Goal: Check status: Check status

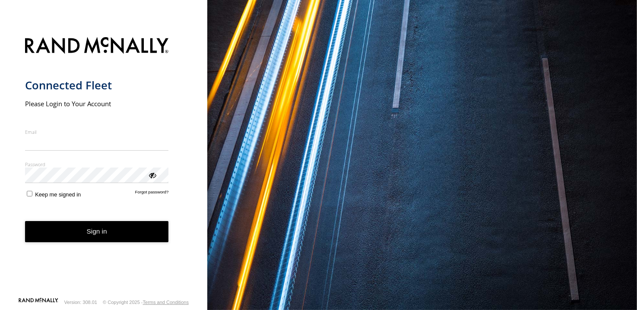
type input "**********"
click at [113, 238] on button "Sign in" at bounding box center [97, 231] width 144 height 21
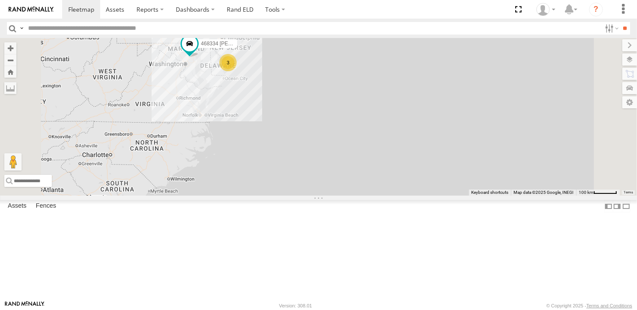
drag, startPoint x: 323, startPoint y: 209, endPoint x: 291, endPoint y: 127, distance: 88.2
click at [267, 85] on div "468334 Shelina 3 245048 Charles 2" at bounding box center [318, 117] width 637 height 158
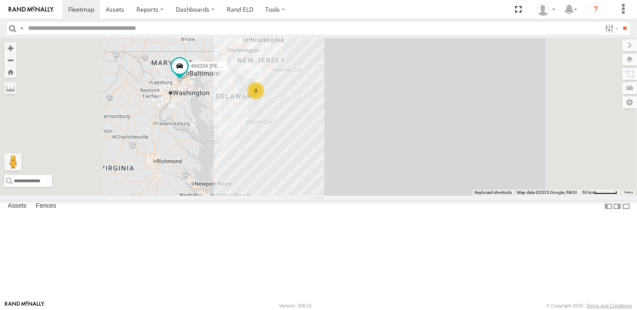
drag, startPoint x: 349, startPoint y: 124, endPoint x: 351, endPoint y: 180, distance: 55.7
click at [351, 180] on div "468334 Shelina 245048 Charles 3" at bounding box center [318, 117] width 637 height 158
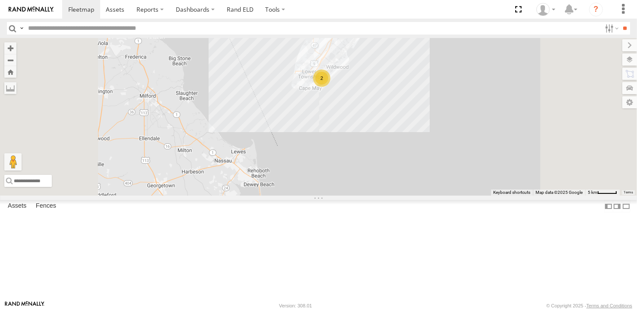
drag, startPoint x: 409, startPoint y: 164, endPoint x: 357, endPoint y: 180, distance: 55.0
click at [357, 180] on div "468334 Shelina 245048 Charles 2" at bounding box center [318, 117] width 637 height 158
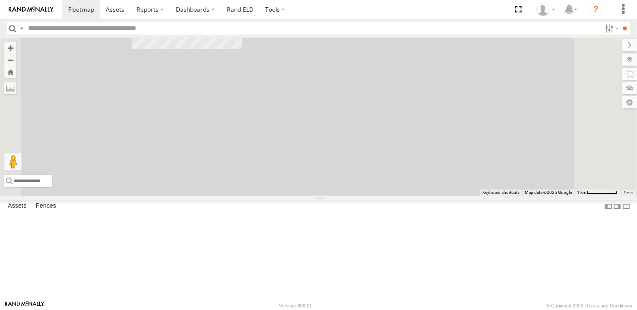
drag, startPoint x: 311, startPoint y: 109, endPoint x: 411, endPoint y: 206, distance: 139.2
click at [411, 196] on div "468334 Shelina 245048 Charles 245047 Shawn" at bounding box center [318, 117] width 637 height 158
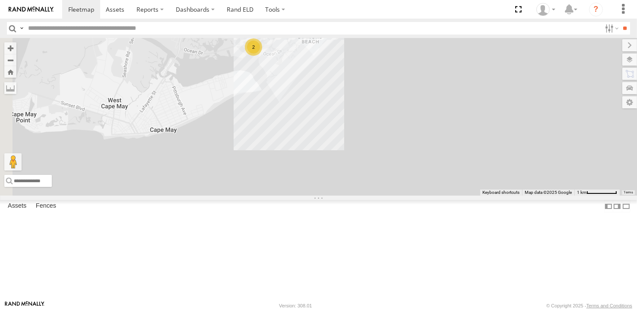
click at [349, 181] on div "468334 Shelina 245048 Charles 245047 Shawn 2" at bounding box center [318, 117] width 637 height 158
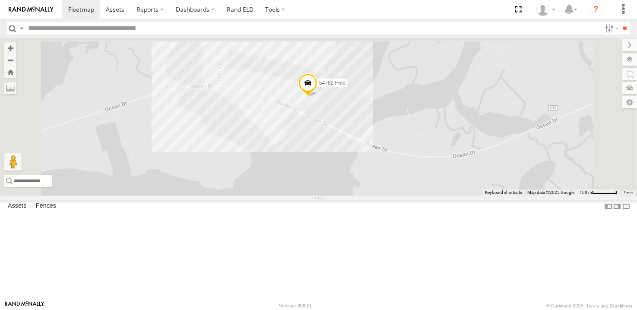
drag, startPoint x: 372, startPoint y: 231, endPoint x: 364, endPoint y: 251, distance: 22.0
click at [364, 196] on div "468334 Shelina 245048 Charles 245047 Shawn 54782 Hino" at bounding box center [318, 117] width 637 height 158
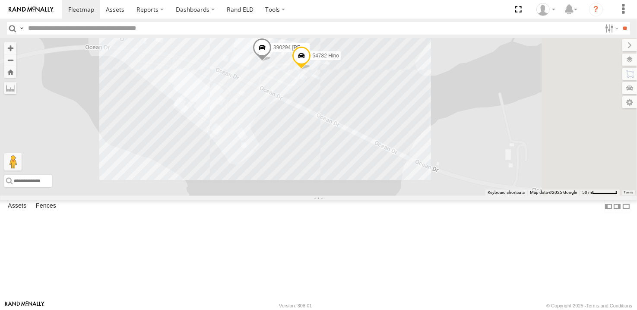
drag, startPoint x: 348, startPoint y: 186, endPoint x: 342, endPoint y: 186, distance: 5.2
click at [342, 186] on div "468334 Shelina 245048 Charles 245047 Shawn 54782 Hino 390294 Lee" at bounding box center [318, 117] width 637 height 158
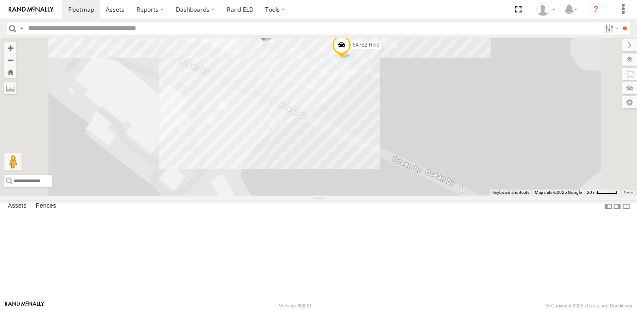
drag, startPoint x: 373, startPoint y: 173, endPoint x: 377, endPoint y: 191, distance: 18.7
click at [377, 191] on div "468334 Shelina 245048 Charles 245047 Shawn 54782 Hino 390294 Lee" at bounding box center [318, 117] width 637 height 158
click at [273, 42] on span at bounding box center [263, 30] width 19 height 23
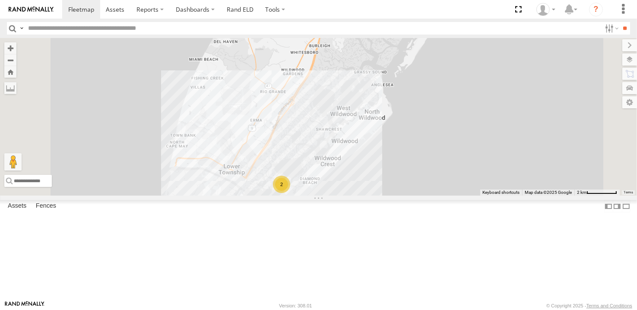
click at [340, 188] on div "468334 Shelina 245048 Charles 245047 Shawn 2" at bounding box center [318, 117] width 637 height 158
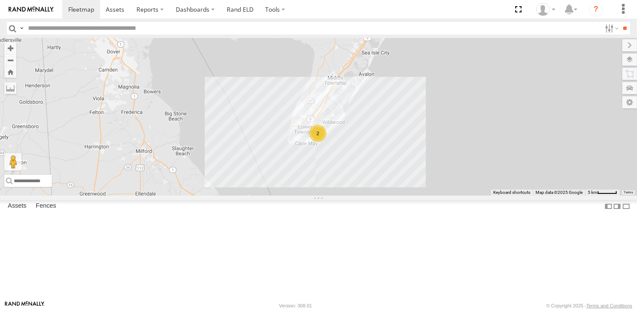
drag, startPoint x: 315, startPoint y: 153, endPoint x: 329, endPoint y: 166, distance: 19.5
click at [329, 166] on div "468334 Shelina 245048 Charles 245047 Shawn 2" at bounding box center [318, 117] width 637 height 158
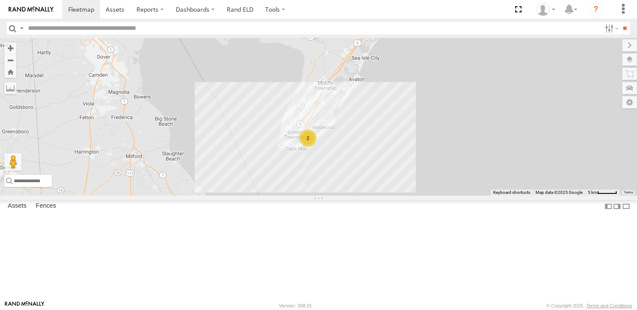
drag, startPoint x: 340, startPoint y: 133, endPoint x: 325, endPoint y: 138, distance: 16.3
click at [325, 138] on div "468334 Shelina 245048 Charles 245047 Shawn 2" at bounding box center [318, 117] width 637 height 158
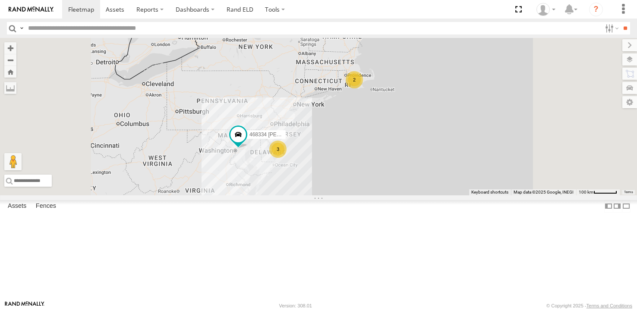
drag, startPoint x: 374, startPoint y: 254, endPoint x: 367, endPoint y: 214, distance: 40.8
click at [367, 196] on div "468334 Shelina 3 245048 Charles 2" at bounding box center [318, 117] width 637 height 158
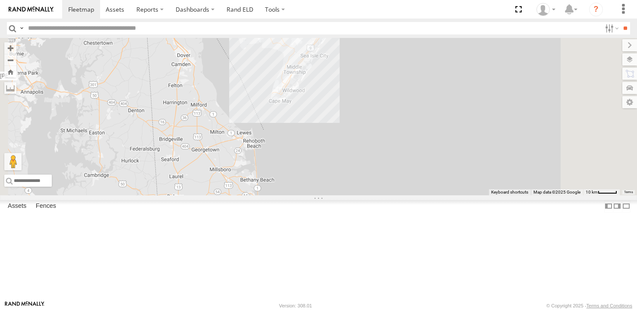
drag, startPoint x: 386, startPoint y: 173, endPoint x: 406, endPoint y: 295, distance: 123.8
click at [406, 196] on div "468334 Shelina 245048 Charles" at bounding box center [318, 117] width 637 height 158
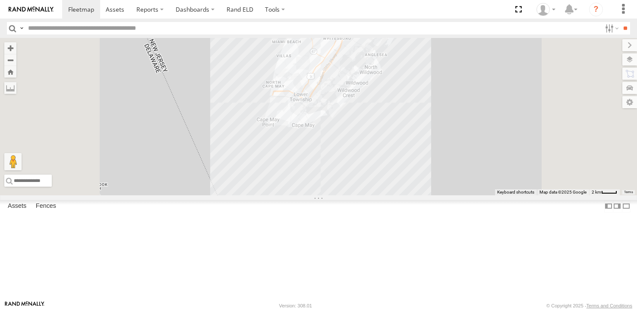
drag, startPoint x: 432, startPoint y: 264, endPoint x: 429, endPoint y: 284, distance: 21.0
click at [429, 196] on div "468334 Shelina 245048 Charles" at bounding box center [318, 117] width 637 height 158
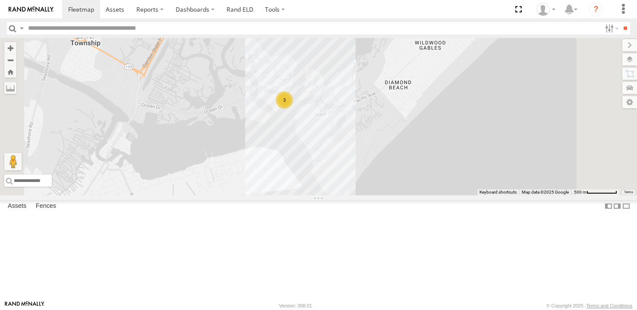
drag, startPoint x: 396, startPoint y: 193, endPoint x: 400, endPoint y: 241, distance: 48.1
click at [400, 196] on div "468334 Shelina 245048 Charles 3" at bounding box center [318, 117] width 637 height 158
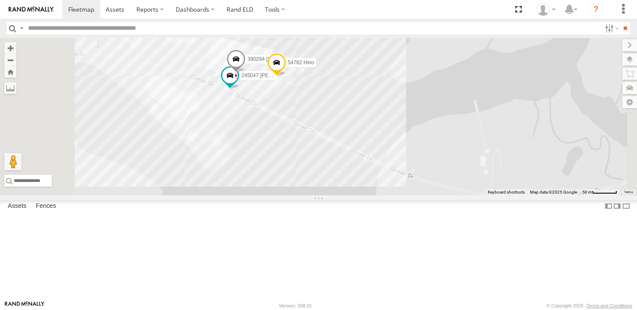
drag, startPoint x: 395, startPoint y: 185, endPoint x: 395, endPoint y: 223, distance: 38.4
click at [395, 196] on div "468334 Shelina 245048 Charles 54782 Hino 245047 Shawn 390294 Lee" at bounding box center [318, 117] width 637 height 158
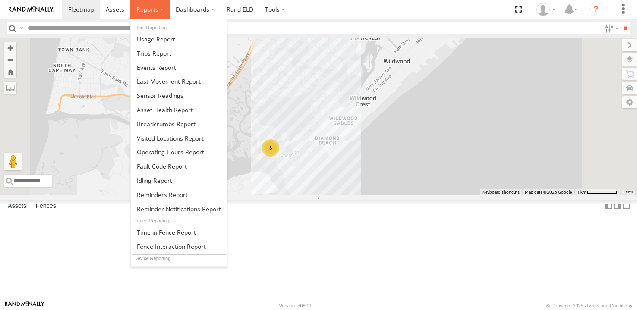
click at [154, 12] on span at bounding box center [147, 9] width 22 height 8
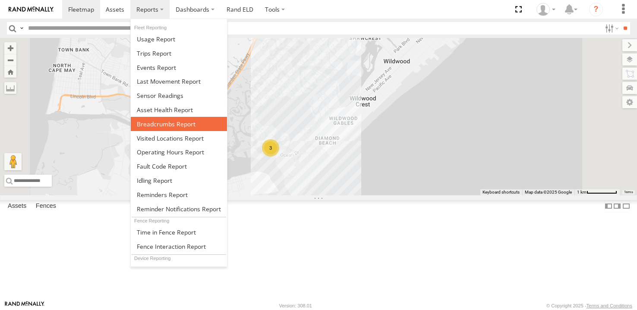
click at [159, 123] on span at bounding box center [166, 124] width 59 height 8
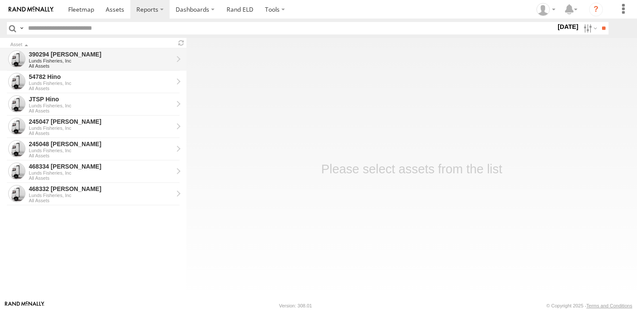
click at [52, 58] on div "Lunds Fisheries, Inc" at bounding box center [101, 60] width 144 height 5
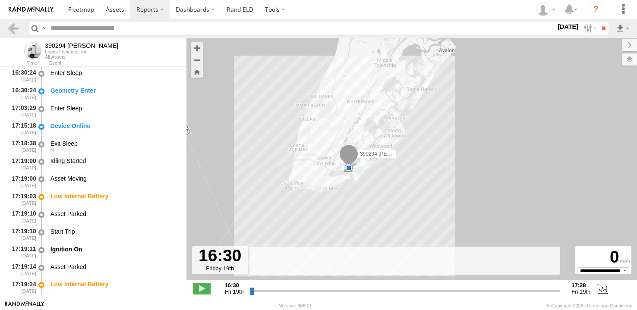
click at [395, 150] on div "390294 [PERSON_NAME] 17:22 Fri 5" at bounding box center [411, 164] width 451 height 252
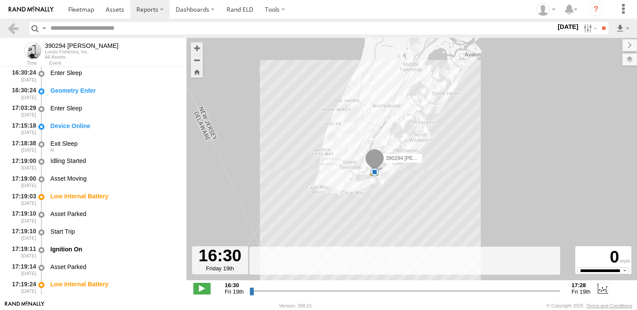
drag, startPoint x: 301, startPoint y: 176, endPoint x: 324, endPoint y: 151, distance: 34.5
click at [324, 151] on div "390294 Lee 17:22 Fri 5" at bounding box center [411, 164] width 451 height 252
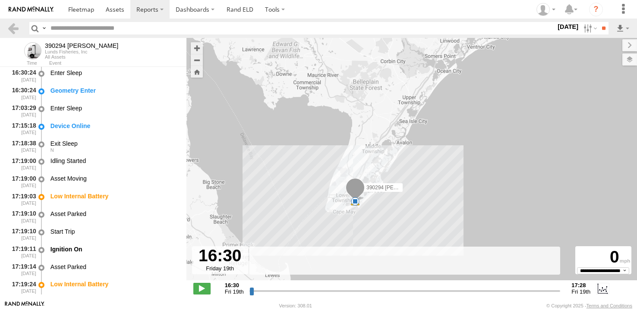
click at [415, 164] on div "390294 Lee 17:22 Fri 5" at bounding box center [411, 164] width 451 height 252
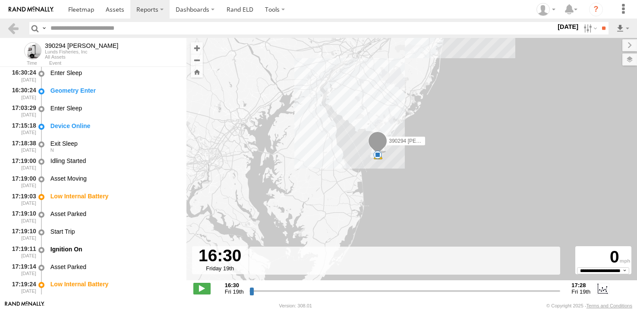
drag, startPoint x: 357, startPoint y: 113, endPoint x: 350, endPoint y: 135, distance: 23.5
click at [350, 135] on div "390294 Lee 17:22 Fri 5" at bounding box center [411, 164] width 451 height 252
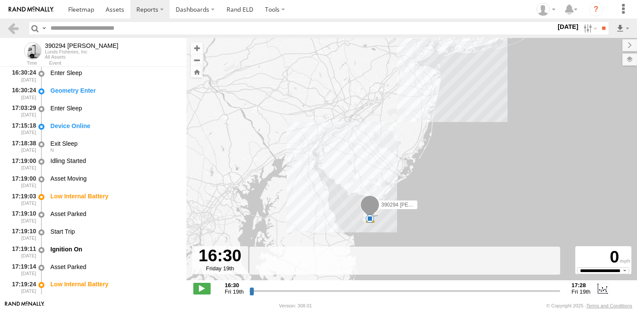
drag, startPoint x: 534, startPoint y: 104, endPoint x: 534, endPoint y: 135, distance: 31.5
click at [534, 135] on div "390294 Lee 17:22 Fri 5" at bounding box center [411, 164] width 451 height 252
click at [556, 26] on label "19 Sep 25" at bounding box center [568, 26] width 24 height 9
click at [0, 0] on label at bounding box center [0, 0] width 0 height 0
click at [601, 26] on input "**" at bounding box center [604, 28] width 10 height 13
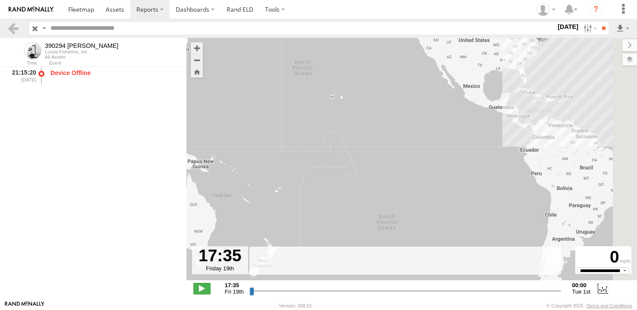
drag, startPoint x: 461, startPoint y: 133, endPoint x: 316, endPoint y: 162, distance: 148.0
click at [316, 162] on div "390294 [PERSON_NAME]" at bounding box center [411, 164] width 451 height 252
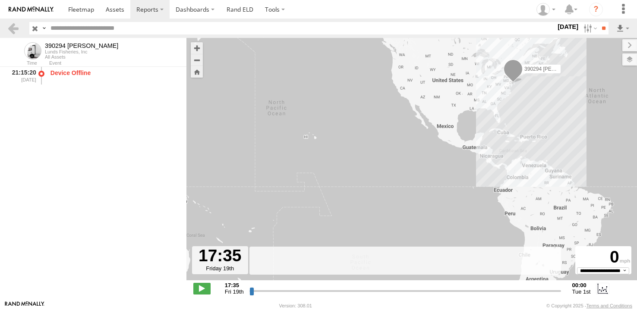
drag, startPoint x: 451, startPoint y: 131, endPoint x: 408, endPoint y: 176, distance: 62.3
click at [408, 176] on div "390294 [PERSON_NAME]" at bounding box center [411, 164] width 451 height 252
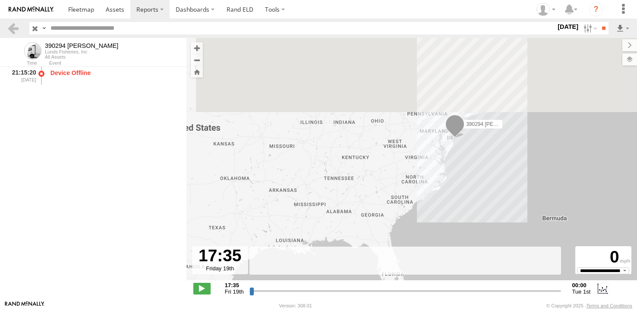
drag, startPoint x: 474, startPoint y: 190, endPoint x: 473, endPoint y: 206, distance: 16.4
click at [473, 205] on div "390294 [PERSON_NAME]" at bounding box center [411, 164] width 451 height 252
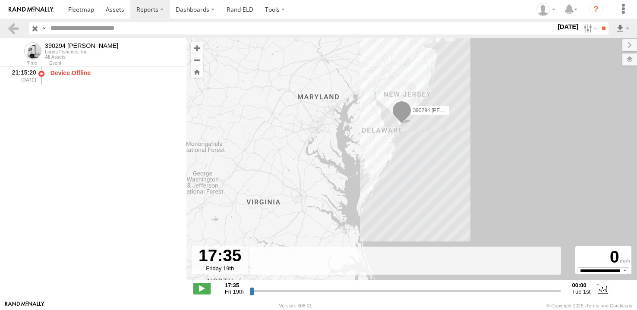
drag, startPoint x: 463, startPoint y: 166, endPoint x: 469, endPoint y: 191, distance: 25.7
click at [468, 191] on div "390294 [PERSON_NAME]" at bounding box center [411, 164] width 451 height 252
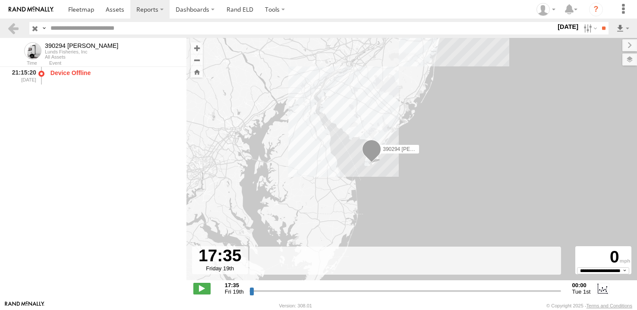
click at [556, 26] on label "18 Sep 25" at bounding box center [568, 26] width 24 height 9
click at [0, 0] on label at bounding box center [0, 0] width 0 height 0
click at [599, 28] on input "**" at bounding box center [604, 28] width 10 height 13
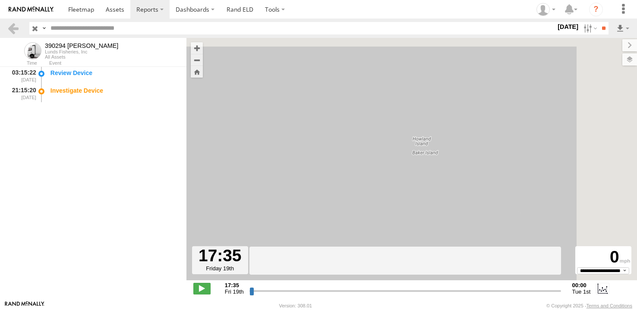
drag, startPoint x: 442, startPoint y: 145, endPoint x: 330, endPoint y: 157, distance: 112.0
click at [331, 157] on div "390294 [PERSON_NAME]" at bounding box center [411, 164] width 451 height 252
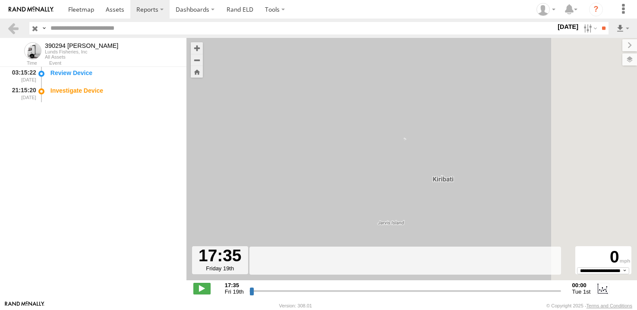
drag, startPoint x: 553, startPoint y: 142, endPoint x: 322, endPoint y: 190, distance: 235.3
click at [318, 193] on div "390294 [PERSON_NAME]" at bounding box center [411, 164] width 451 height 252
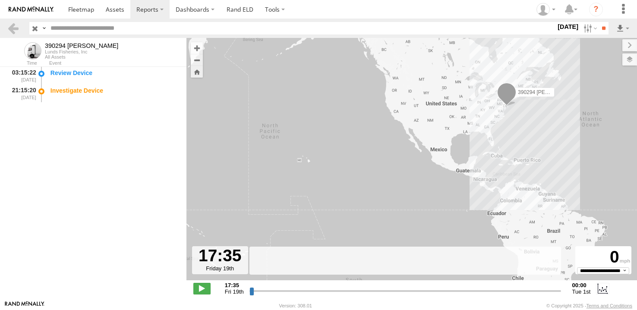
drag, startPoint x: 399, startPoint y: 186, endPoint x: 352, endPoint y: 212, distance: 53.8
click at [348, 216] on div "390294 [PERSON_NAME]" at bounding box center [411, 164] width 451 height 252
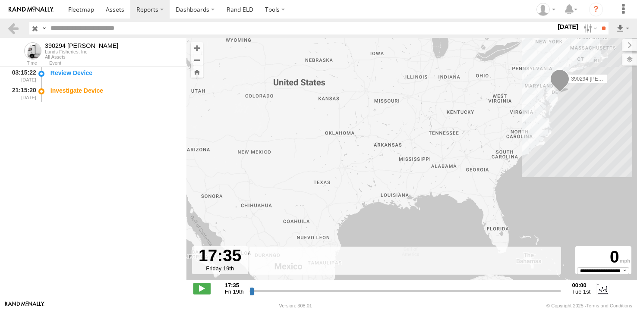
drag, startPoint x: 441, startPoint y: 181, endPoint x: 413, endPoint y: 196, distance: 31.7
click at [413, 196] on div "390294 [PERSON_NAME]" at bounding box center [411, 164] width 451 height 252
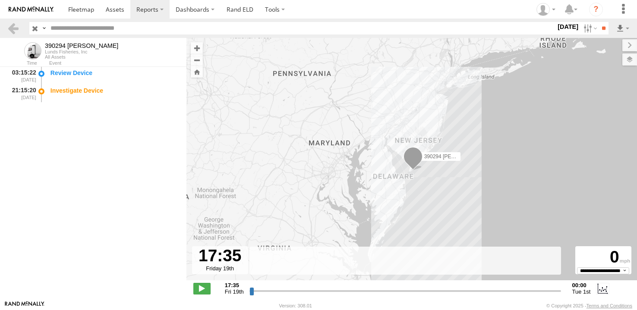
drag, startPoint x: 361, startPoint y: 196, endPoint x: 569, endPoint y: 76, distance: 240.2
click at [569, 76] on div "390294 [PERSON_NAME]" at bounding box center [411, 164] width 451 height 252
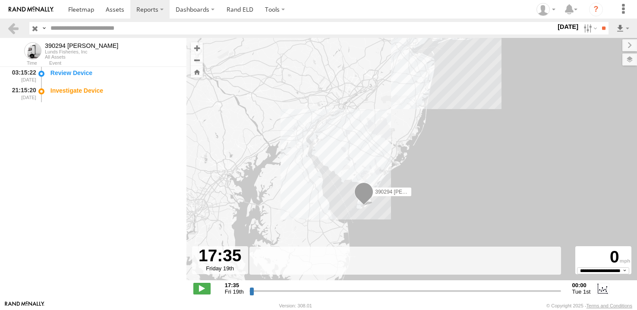
drag, startPoint x: 408, startPoint y: 173, endPoint x: 430, endPoint y: 157, distance: 27.2
click at [430, 157] on div "390294 [PERSON_NAME]" at bounding box center [411, 164] width 451 height 252
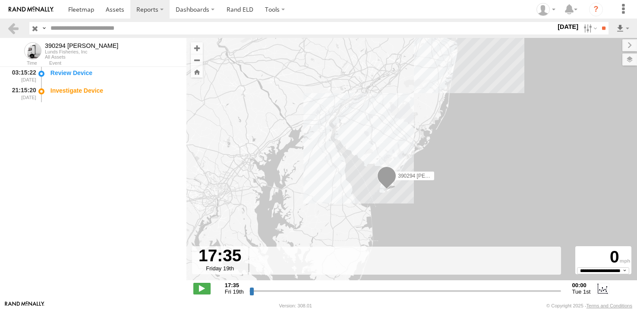
click at [560, 24] on label "17 Sep 25" at bounding box center [568, 26] width 24 height 9
click at [0, 0] on label at bounding box center [0, 0] width 0 height 0
click at [599, 27] on input "**" at bounding box center [604, 28] width 10 height 13
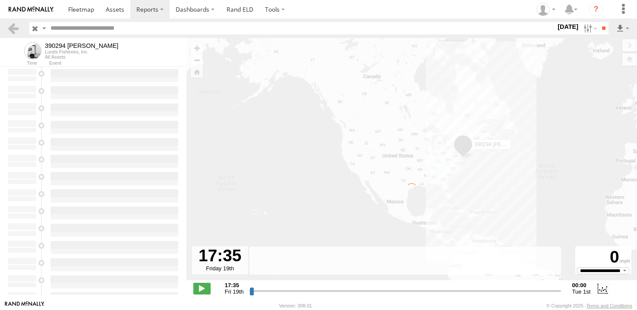
type input "**********"
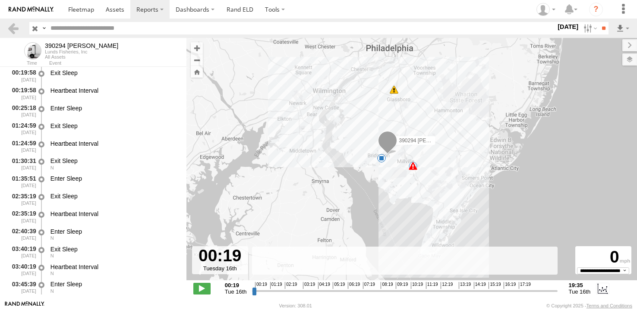
click at [394, 92] on div "12" at bounding box center [394, 89] width 9 height 9
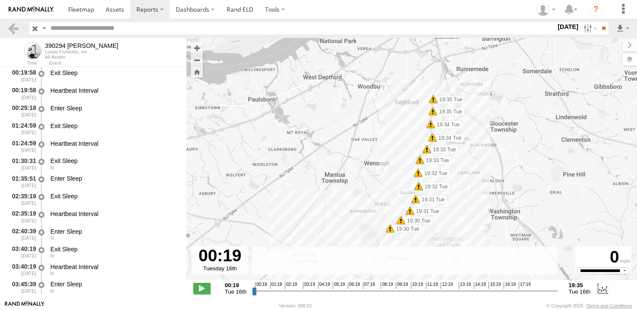
click at [433, 104] on div "390294 Lee 12:48 Tue 13:32 Tue 14:43 Tue 14:44 Tue 14:44 Tue 19:30 Tue 19:30 Tu…" at bounding box center [411, 164] width 451 height 252
click at [433, 100] on span at bounding box center [433, 99] width 9 height 9
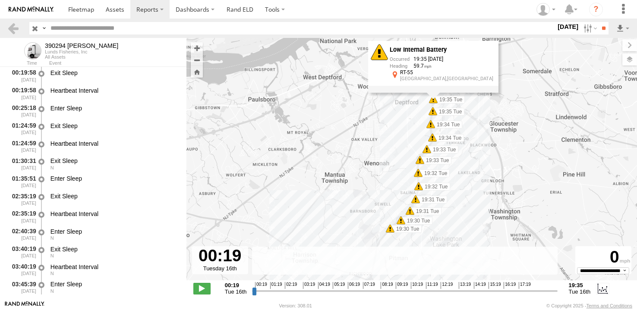
click at [433, 112] on span at bounding box center [433, 111] width 9 height 9
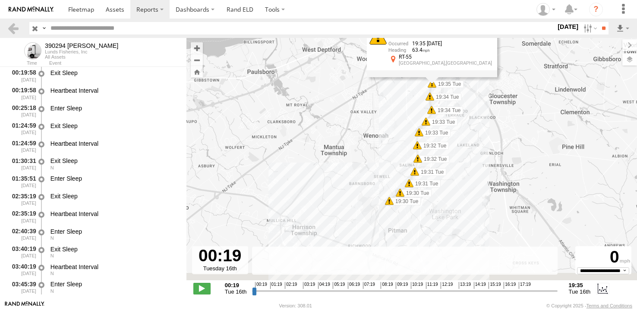
drag, startPoint x: 433, startPoint y: 181, endPoint x: 435, endPoint y: 133, distance: 48.0
click at [435, 133] on div "390294 Lee 12:48 Tue 13:32 Tue 14:43 Tue 14:44 Tue 14:44 Tue 19:30 Tue 19:30 Tu…" at bounding box center [411, 164] width 451 height 252
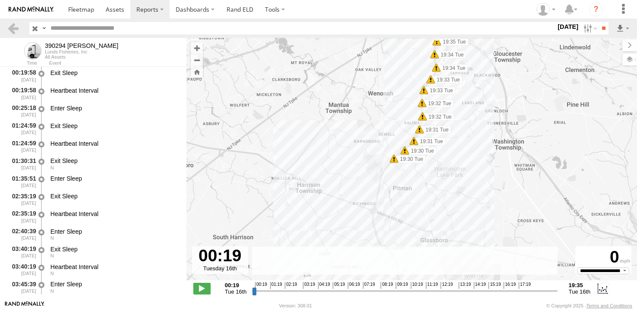
drag, startPoint x: 416, startPoint y: 187, endPoint x: 417, endPoint y: 120, distance: 66.9
click at [412, 141] on div "390294 Lee 12:48 Tue 13:32 Tue 14:43 Tue 14:44 Tue 14:44 Tue 19:30 Tue 19:30 Tu…" at bounding box center [411, 164] width 451 height 252
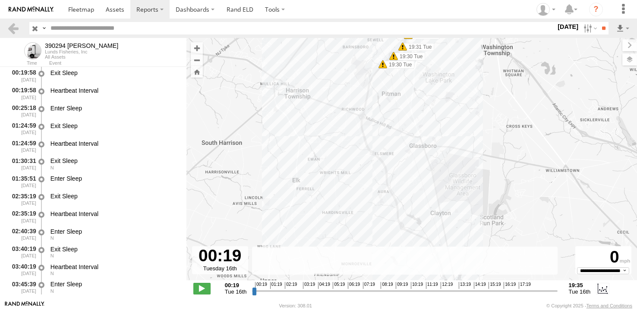
drag, startPoint x: 426, startPoint y: 197, endPoint x: 392, endPoint y: 127, distance: 78.0
click at [394, 138] on div "390294 Lee 12:48 Tue 13:32 Tue 14:43 Tue 14:44 Tue 14:44 Tue 19:30 Tue 19:30 Tu…" at bounding box center [411, 164] width 451 height 252
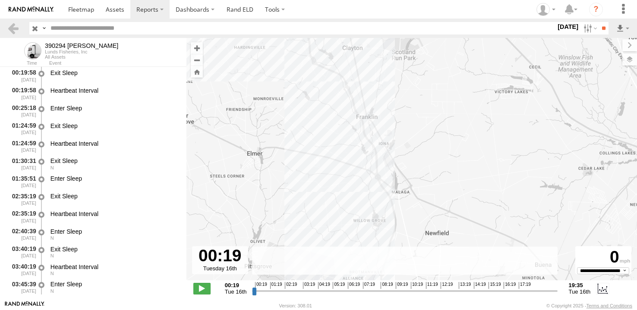
drag, startPoint x: 406, startPoint y: 202, endPoint x: 399, endPoint y: 121, distance: 81.4
click at [400, 144] on div "390294 Lee 12:48 Tue 13:32 Tue 14:43 Tue 14:44 Tue 14:44 Tue 19:30 Tue 19:30 Tu…" at bounding box center [411, 164] width 451 height 252
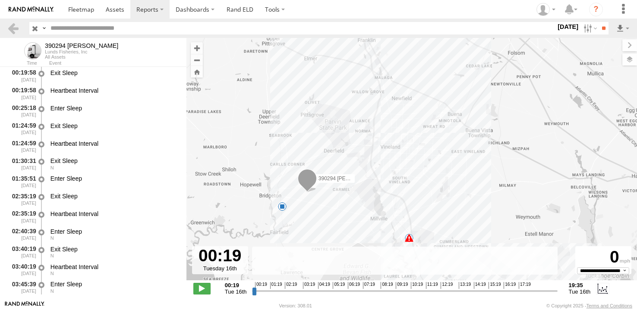
drag, startPoint x: 408, startPoint y: 184, endPoint x: 396, endPoint y: 148, distance: 37.7
click at [396, 148] on div "390294 Lee 12:48 Tue 13:32 Tue 14:43 Tue 14:44 Tue 14:44 Tue 19:30 Tue 19:30 Tu…" at bounding box center [411, 164] width 451 height 252
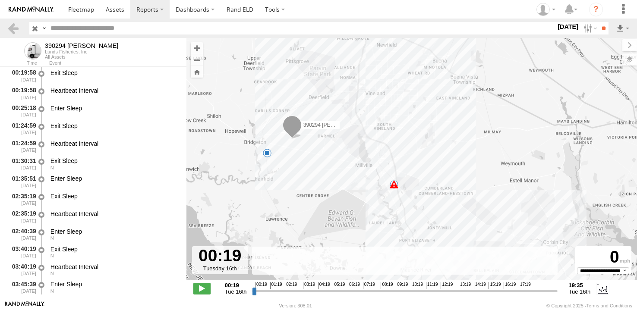
click at [394, 186] on span at bounding box center [394, 184] width 9 height 9
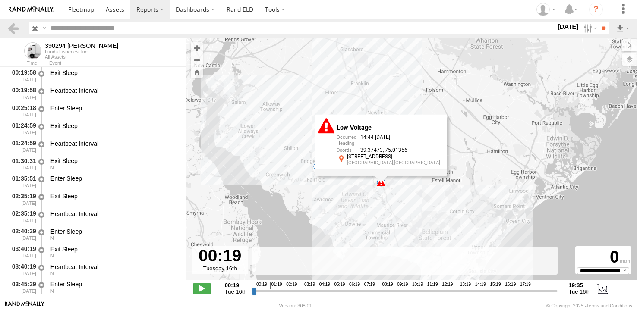
drag, startPoint x: 415, startPoint y: 202, endPoint x: 396, endPoint y: 139, distance: 65.1
click at [396, 139] on div "390294 Lee 12:48 Tue 13:32 Tue 14:43 Tue 14:44 Tue 14:44 Tue 19:33 Tue 19:33 Tu…" at bounding box center [411, 164] width 451 height 252
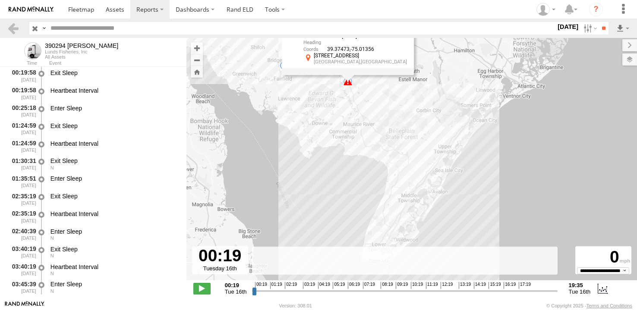
drag, startPoint x: 402, startPoint y: 200, endPoint x: 401, endPoint y: 152, distance: 47.9
click at [401, 155] on div "390294 Lee 12:48 Tue 13:32 Tue 14:43 Tue 14:44 Tue 14:44 Tue 19:33 Tue 19:33 Tu…" at bounding box center [411, 164] width 451 height 252
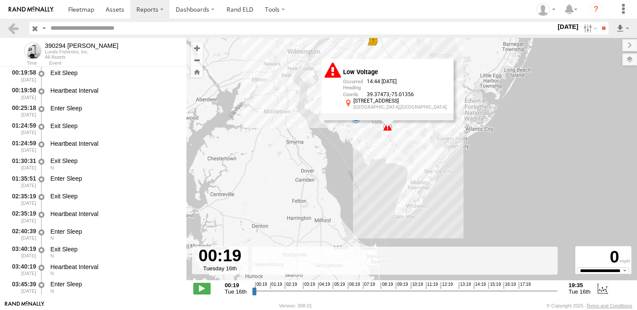
drag, startPoint x: 358, startPoint y: 131, endPoint x: 393, endPoint y: 191, distance: 68.9
click at [393, 191] on div "390294 Lee 12:48 Tue 13:32 Tue 14:43 Tue 14:44 Tue 14:44 Tue 19:33 Tue 19:33 Tu…" at bounding box center [411, 164] width 451 height 252
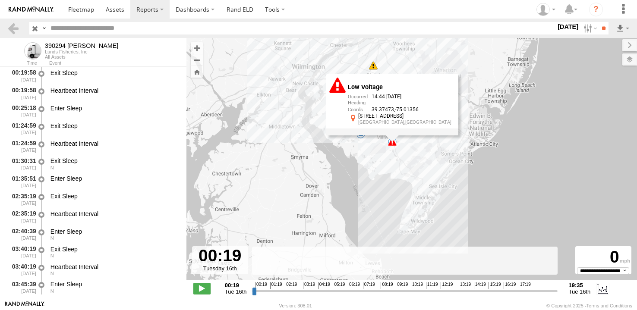
drag, startPoint x: 455, startPoint y: 107, endPoint x: 458, endPoint y: 122, distance: 15.9
click at [458, 122] on div "390294 Lee 12:48 Tue 13:32 Tue 14:43 Tue 14:44 Tue 14:44 Tue 12 Low Voltage 14:…" at bounding box center [411, 164] width 451 height 252
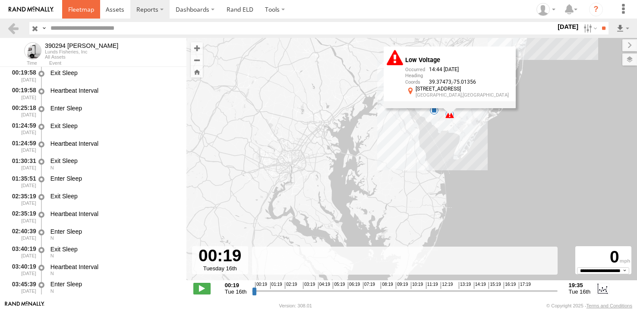
click at [78, 9] on span at bounding box center [81, 9] width 26 height 8
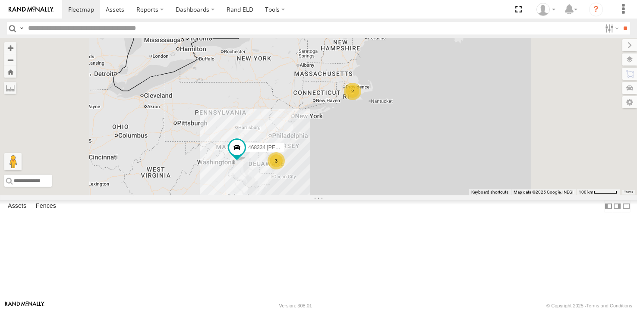
drag, startPoint x: 305, startPoint y: 219, endPoint x: 285, endPoint y: 163, distance: 59.1
click at [285, 163] on div "468334 [PERSON_NAME] 3 245048 [PERSON_NAME] 2" at bounding box center [318, 117] width 637 height 158
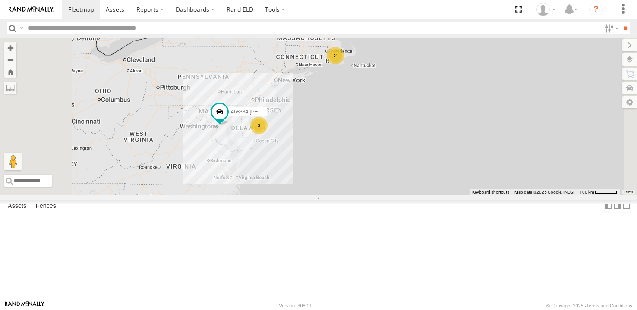
click at [446, 196] on div "468334 [PERSON_NAME] 245048 [PERSON_NAME] 3 2" at bounding box center [318, 117] width 637 height 158
